Goal: Complete application form

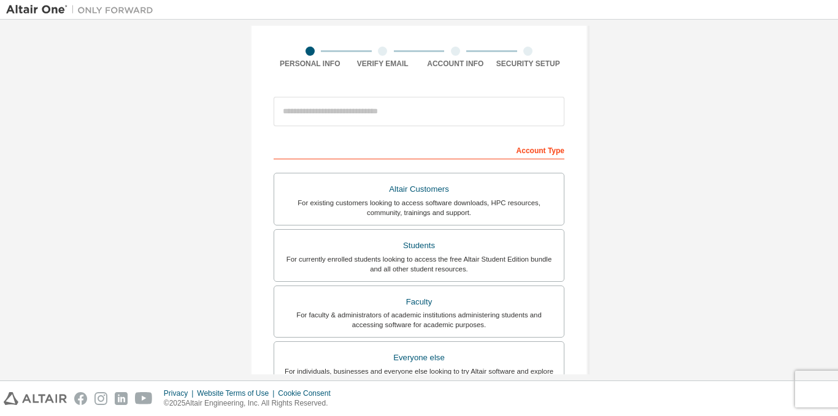
scroll to position [300, 0]
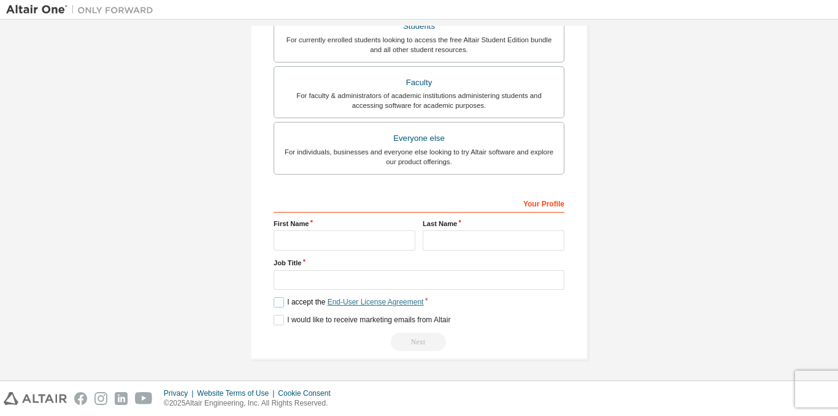
click at [381, 299] on link "End-User License Agreement" at bounding box center [375, 302] width 96 height 9
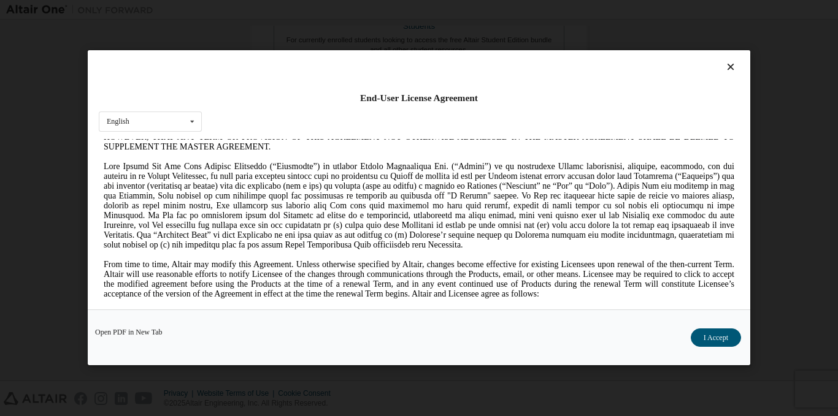
scroll to position [103, 0]
click at [727, 65] on icon at bounding box center [730, 67] width 13 height 11
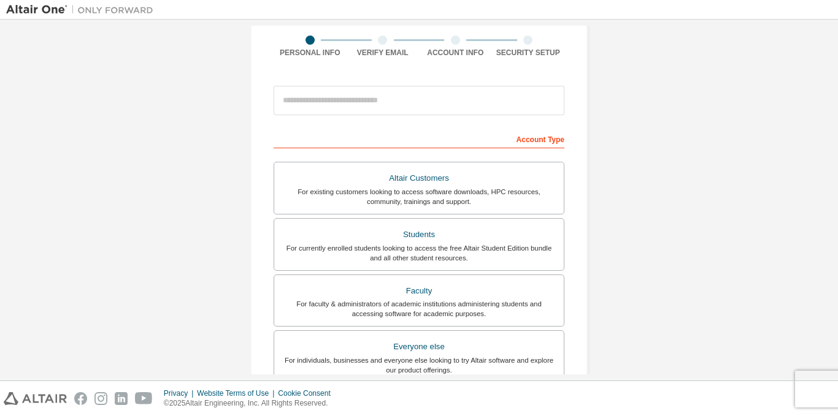
scroll to position [0, 0]
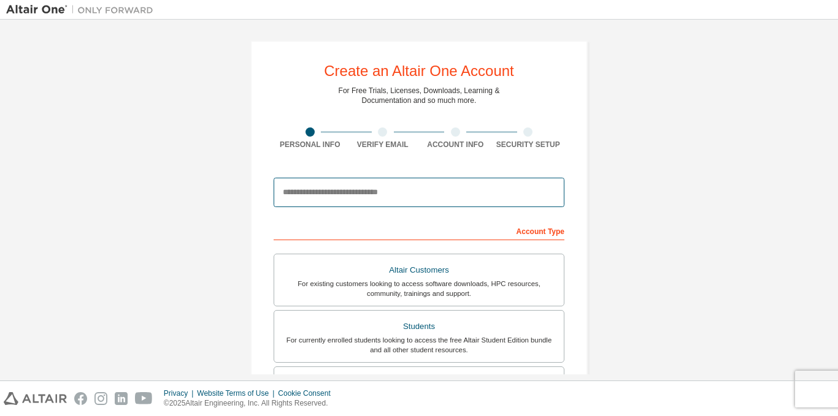
click at [361, 194] on input "email" at bounding box center [418, 192] width 291 height 29
type input "**********"
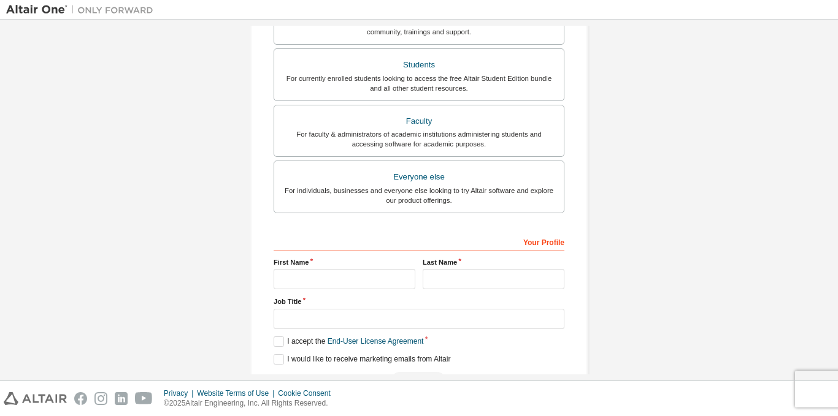
scroll to position [339, 0]
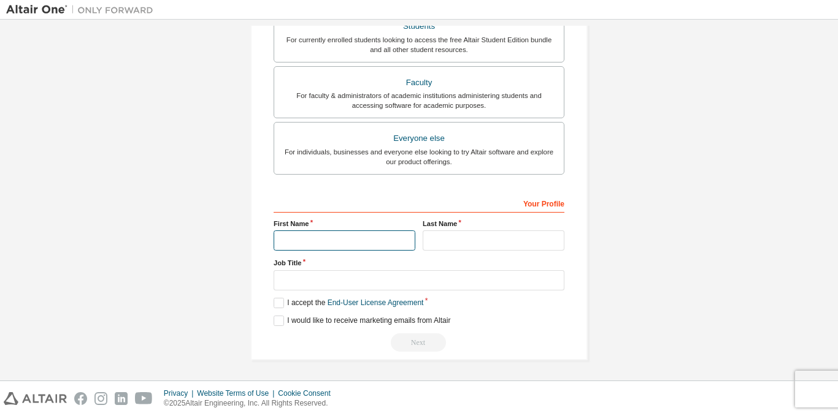
click at [315, 247] on input "text" at bounding box center [344, 241] width 142 height 20
type input "*******"
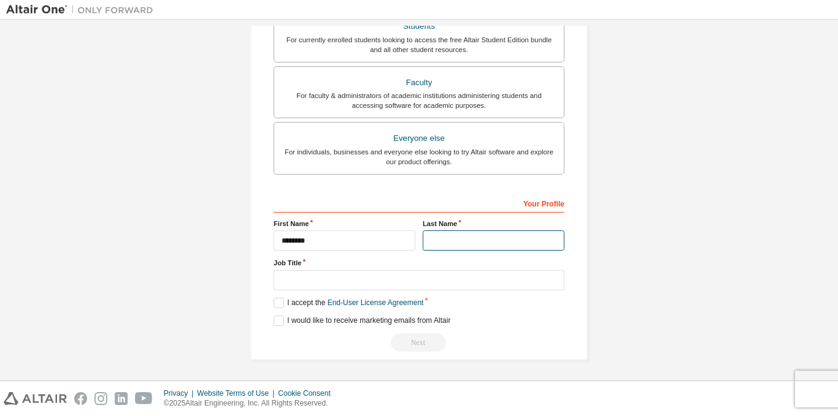
click at [449, 239] on input "text" at bounding box center [493, 241] width 142 height 20
type input "*******"
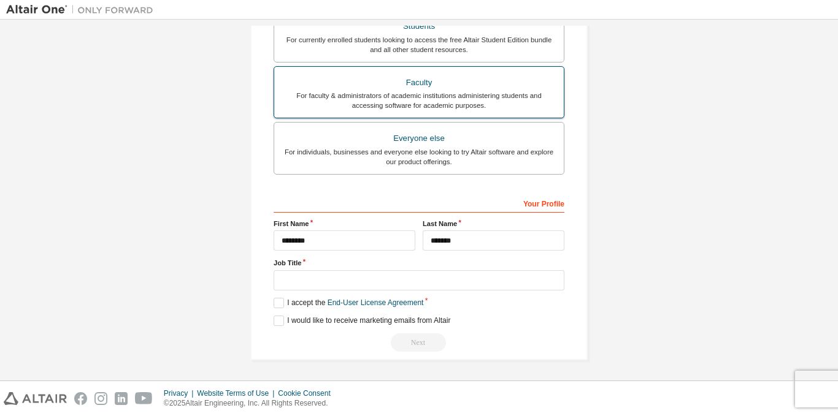
click at [387, 87] on div "Faculty" at bounding box center [418, 82] width 275 height 17
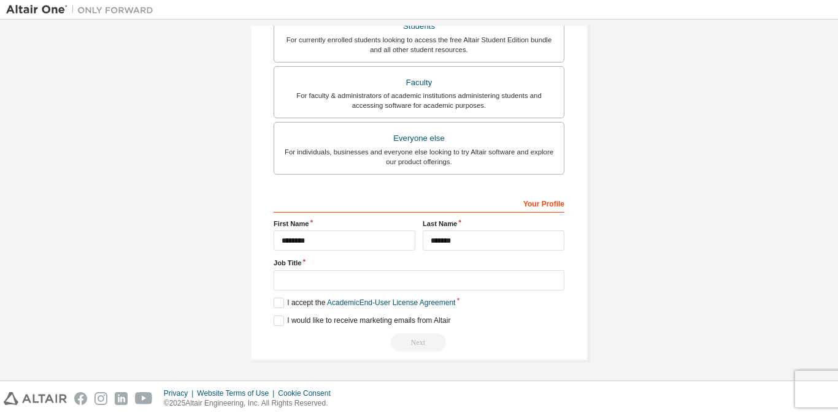
click at [300, 268] on label "Job Title" at bounding box center [418, 263] width 291 height 10
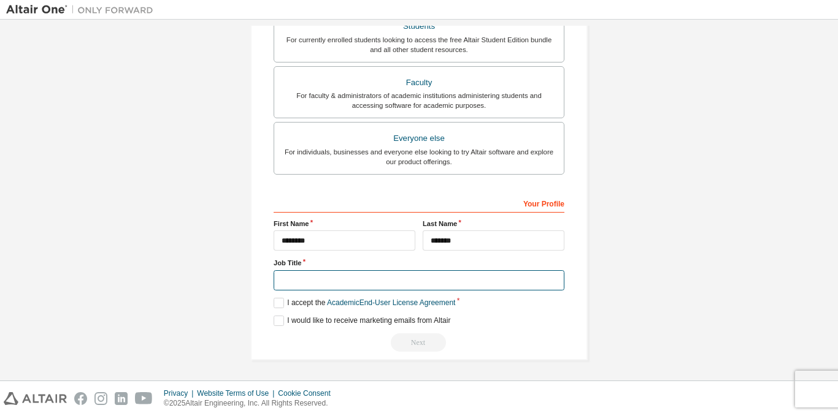
click at [304, 278] on input "text" at bounding box center [418, 280] width 291 height 20
type input "*******"
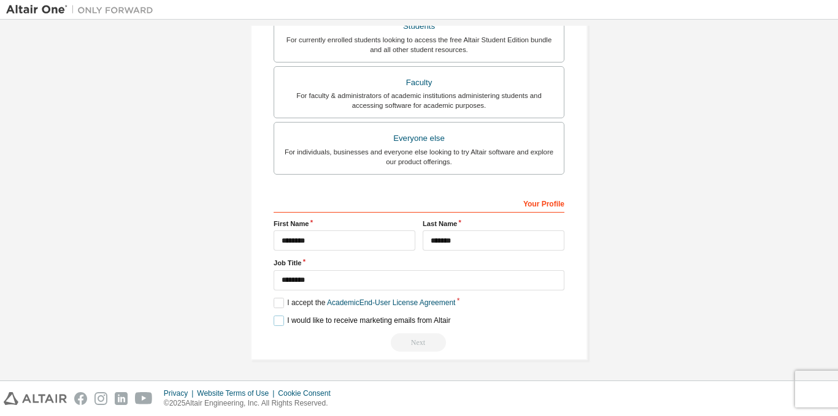
click at [277, 322] on label "I would like to receive marketing emails from Altair" at bounding box center [361, 321] width 177 height 10
click at [278, 302] on label "I accept the Academic End-User License Agreement" at bounding box center [364, 303] width 182 height 10
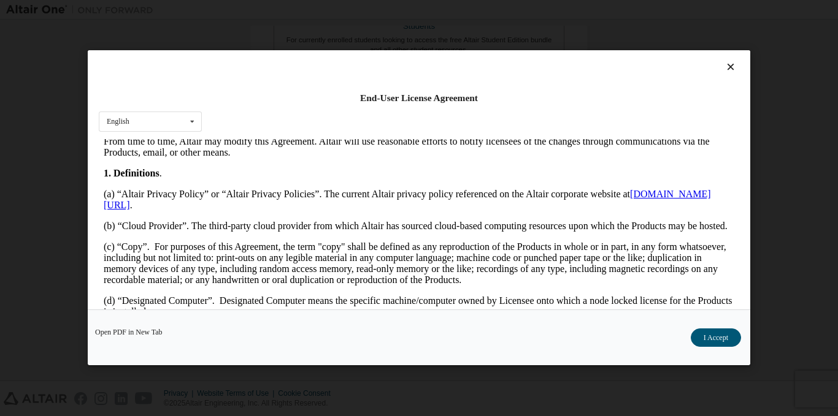
scroll to position [238, 0]
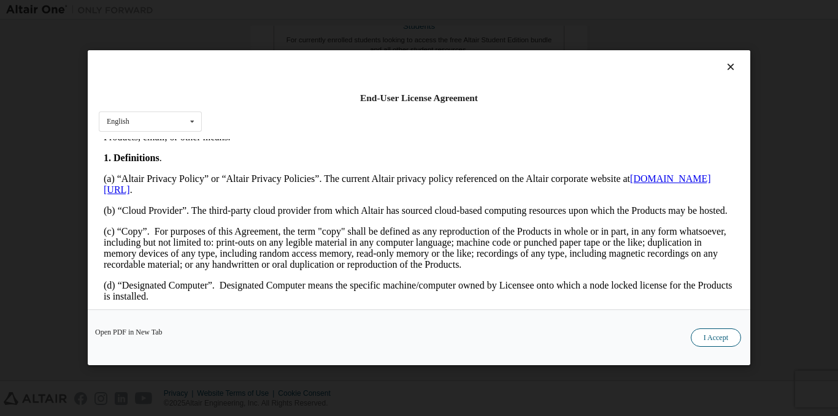
click at [725, 338] on button "I Accept" at bounding box center [715, 338] width 50 height 18
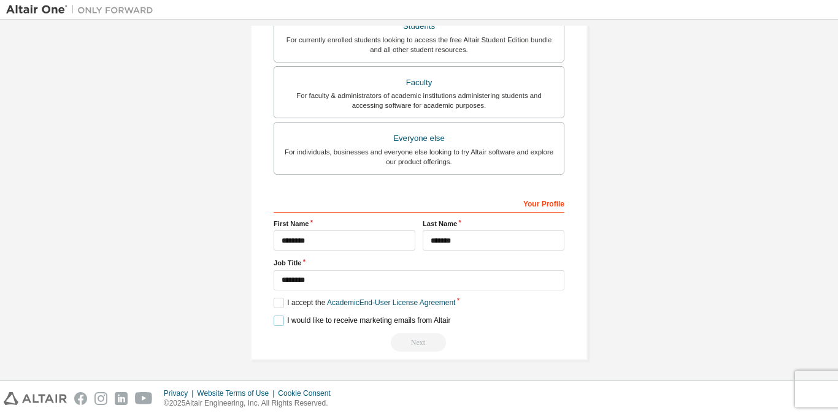
click at [278, 325] on label "I would like to receive marketing emails from Altair" at bounding box center [361, 321] width 177 height 10
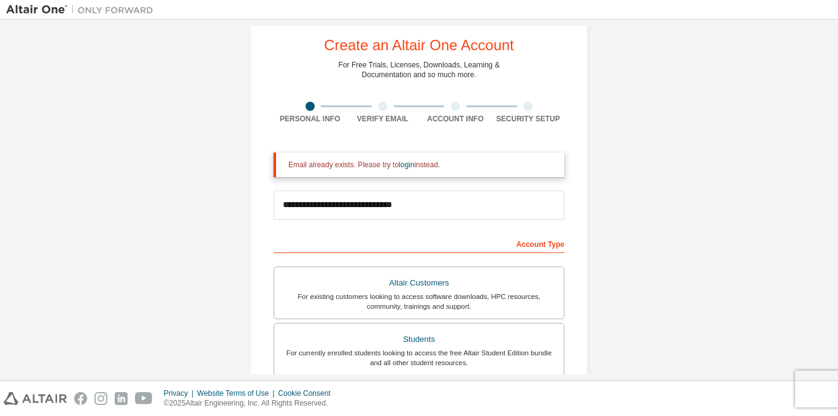
scroll to position [26, 0]
click at [403, 167] on link "login" at bounding box center [406, 165] width 15 height 9
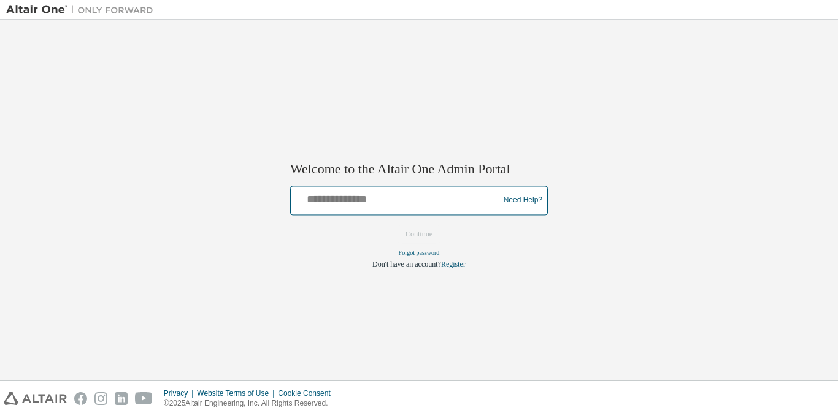
click at [351, 202] on input "text" at bounding box center [397, 198] width 202 height 18
type input "**********"
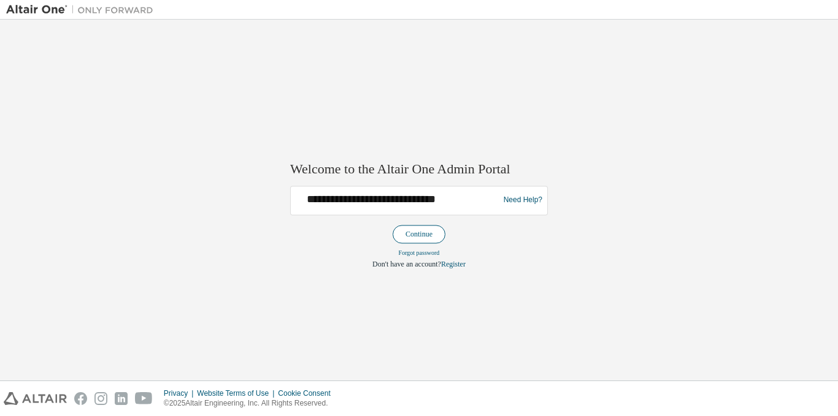
click at [415, 240] on button "Continue" at bounding box center [418, 234] width 53 height 18
